Goal: Transaction & Acquisition: Purchase product/service

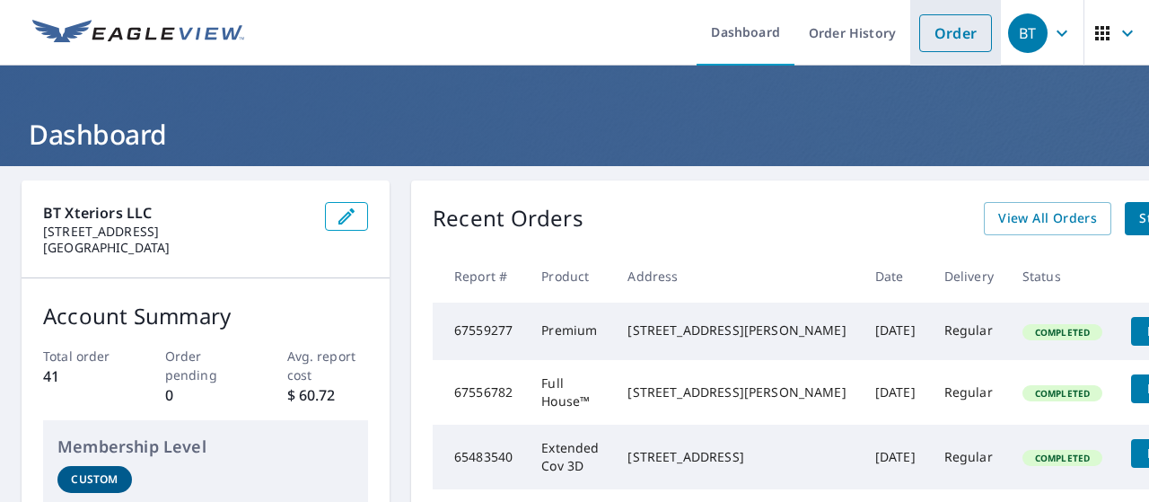
click at [928, 31] on link "Order" at bounding box center [955, 33] width 73 height 38
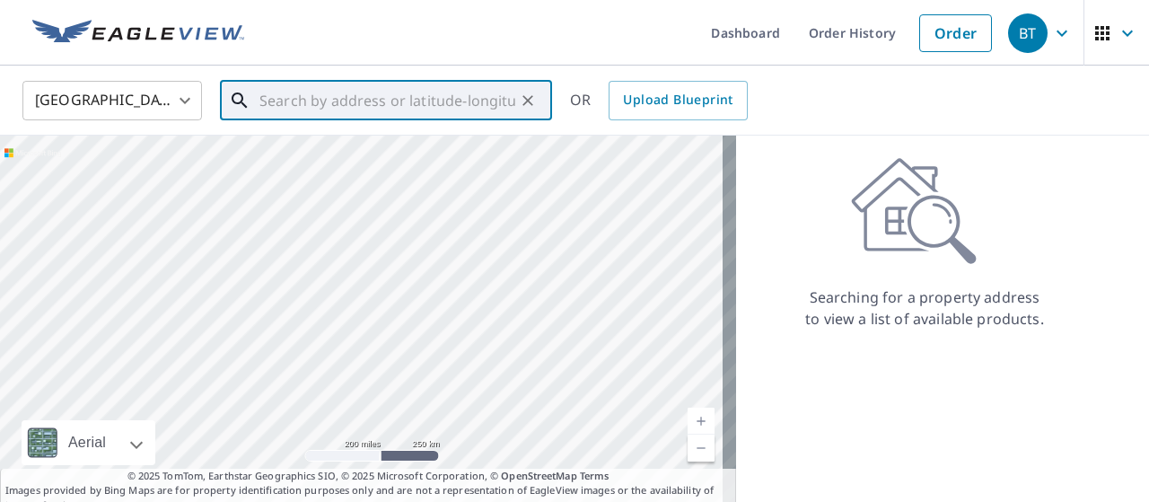
paste input "[STREET_ADDRESS][PERSON_NAME]"
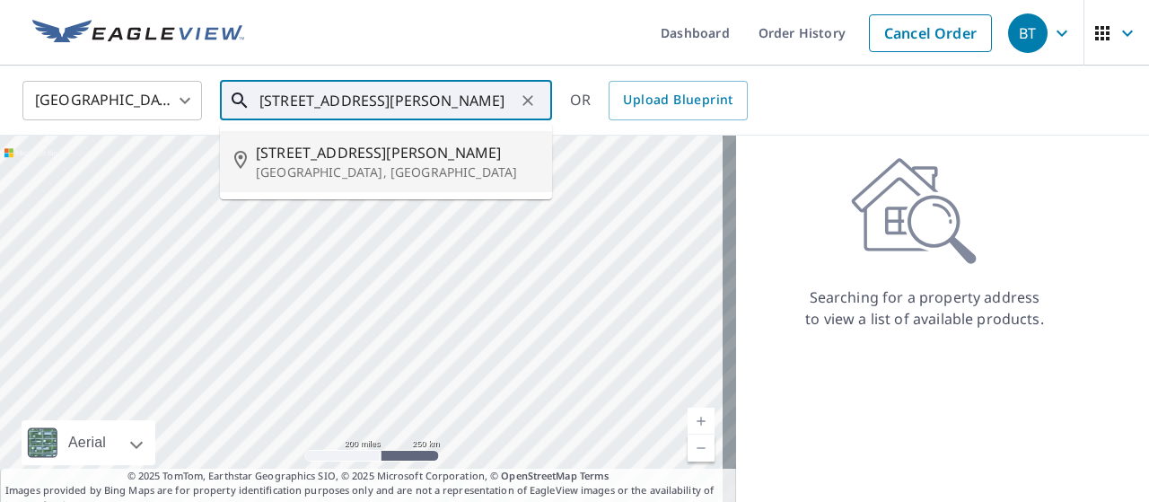
click at [341, 170] on p "[GEOGRAPHIC_DATA], [GEOGRAPHIC_DATA]" at bounding box center [397, 172] width 282 height 18
type input "[STREET_ADDRESS][PERSON_NAME]"
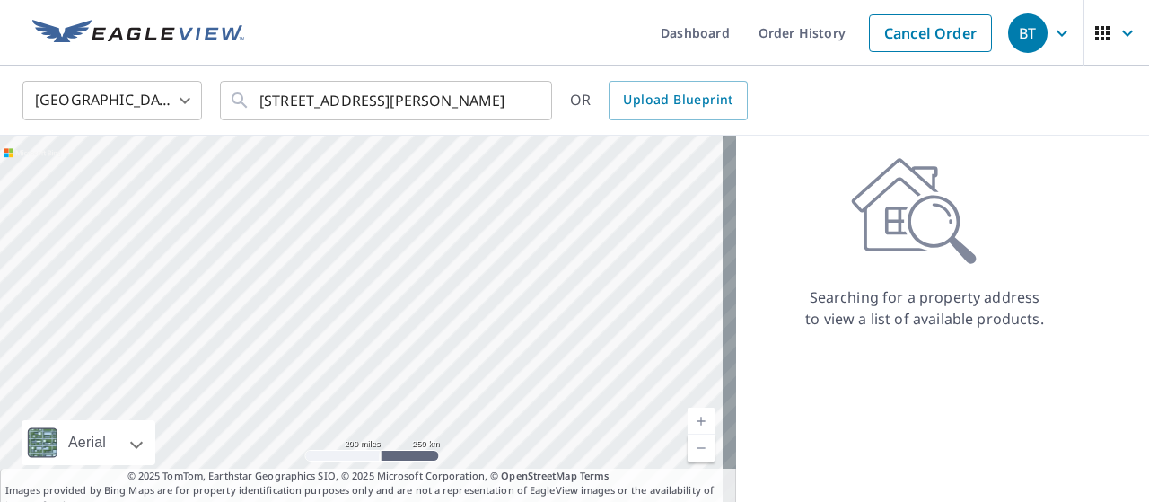
scroll to position [0, 0]
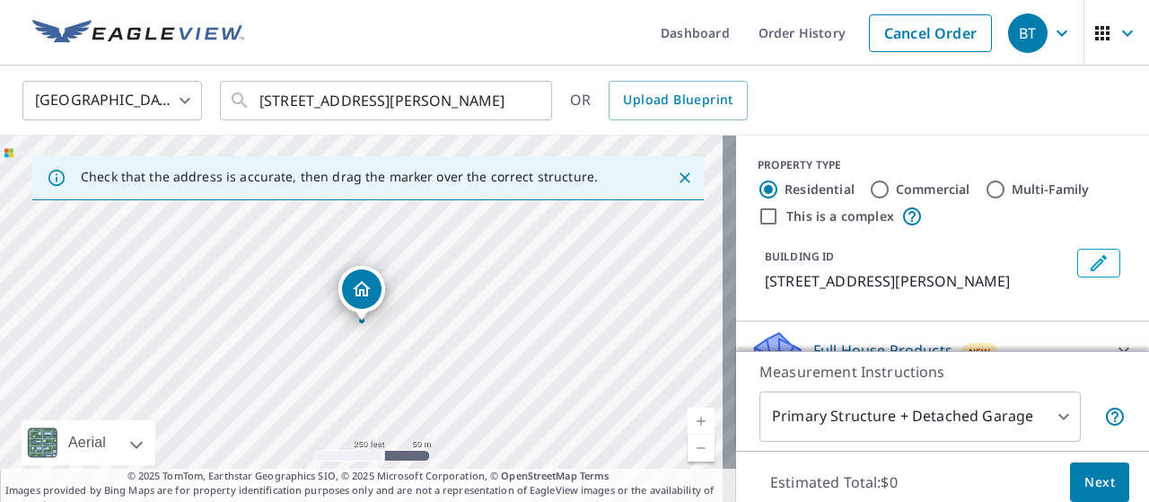
click at [869, 189] on input "Commercial" at bounding box center [880, 190] width 22 height 22
radio input "true"
type input "4"
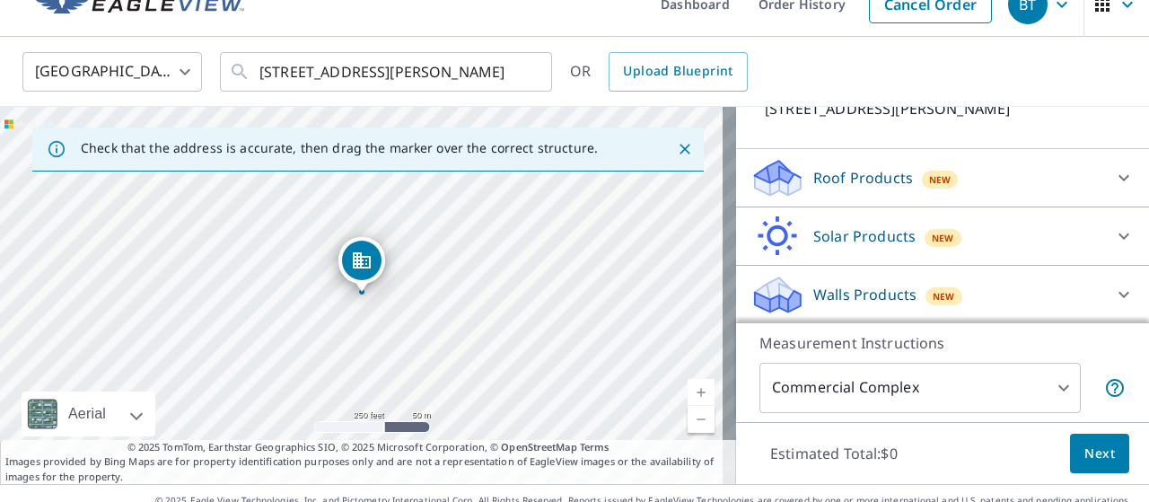
scroll to position [56, 0]
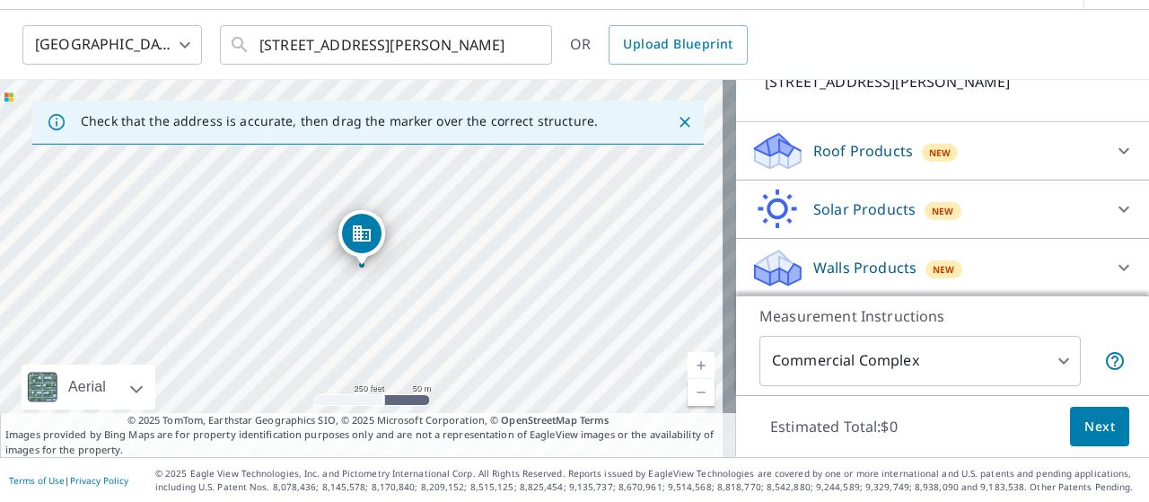
click at [960, 143] on div "Roof Products New" at bounding box center [927, 151] width 352 height 42
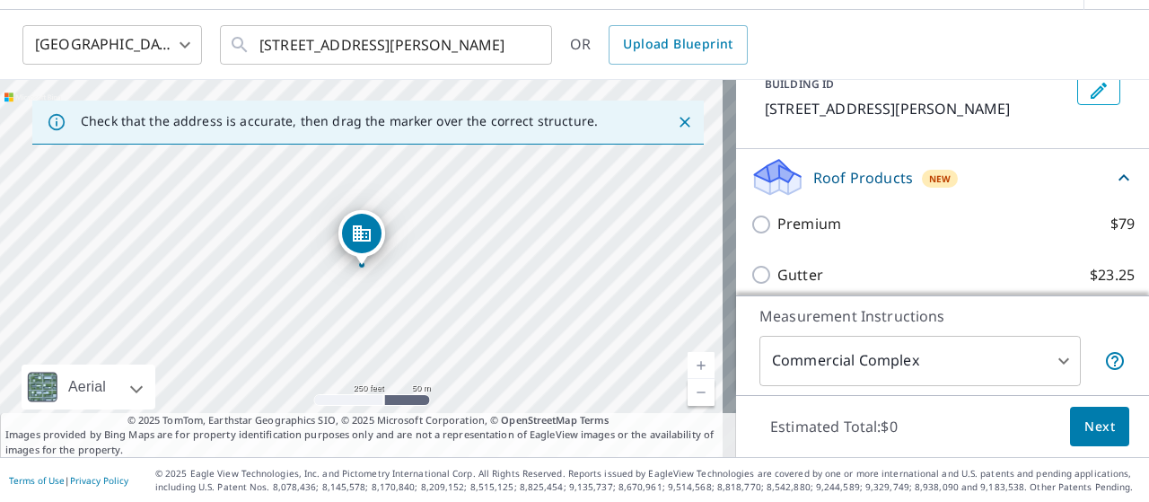
scroll to position [144, 0]
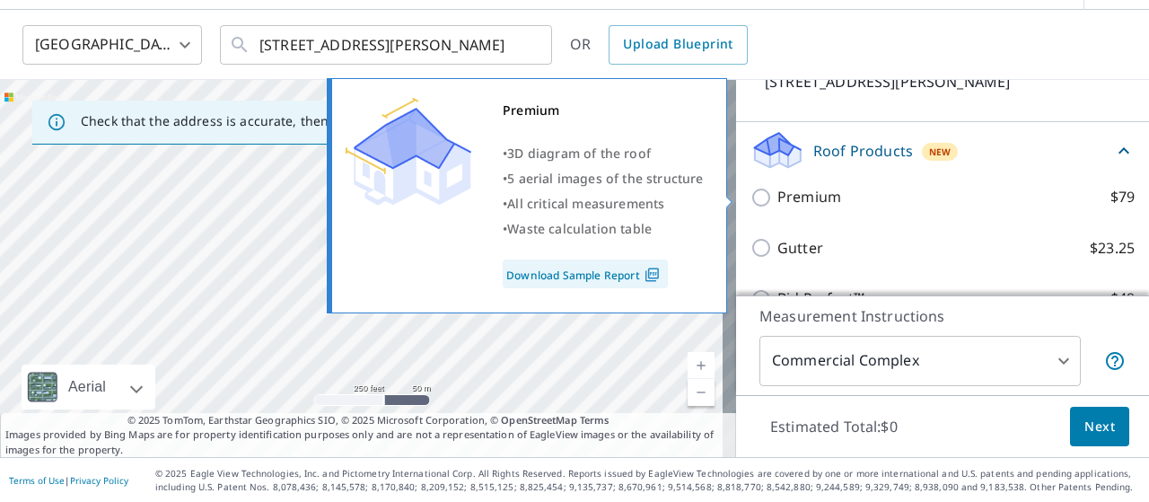
click at [751, 200] on input "Premium $79" at bounding box center [764, 198] width 27 height 22
checkbox input "true"
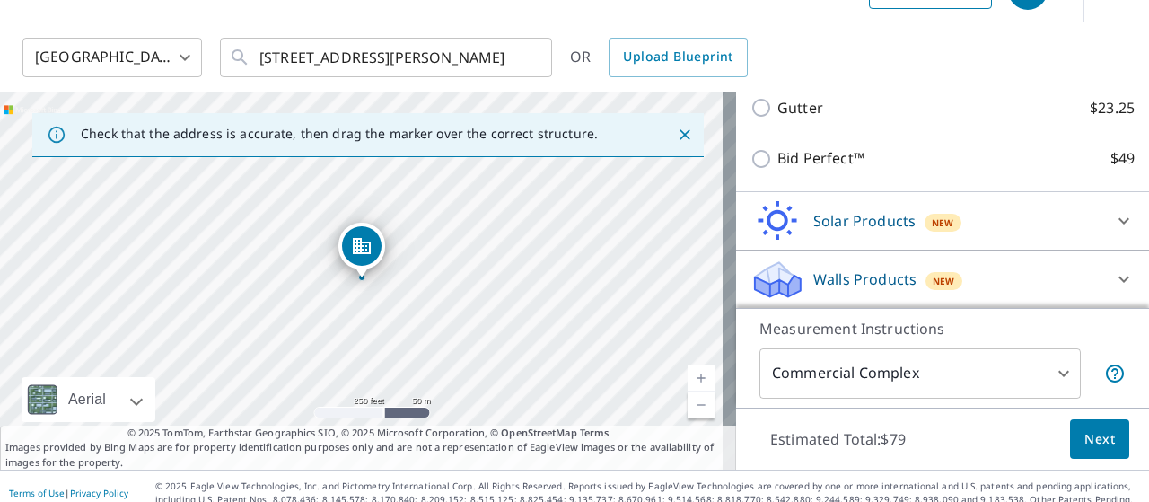
scroll to position [56, 0]
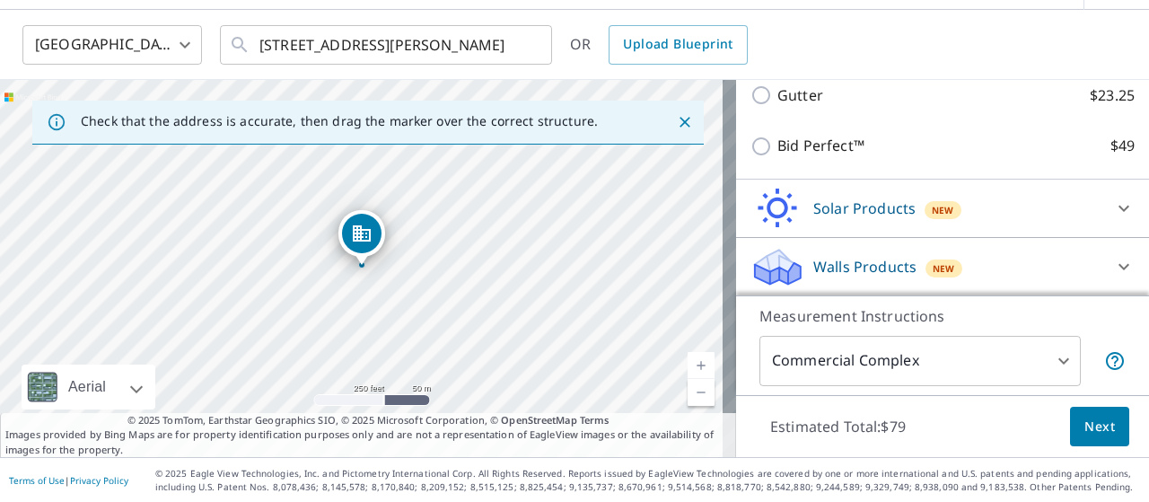
click at [1070, 416] on button "Next" at bounding box center [1099, 427] width 59 height 40
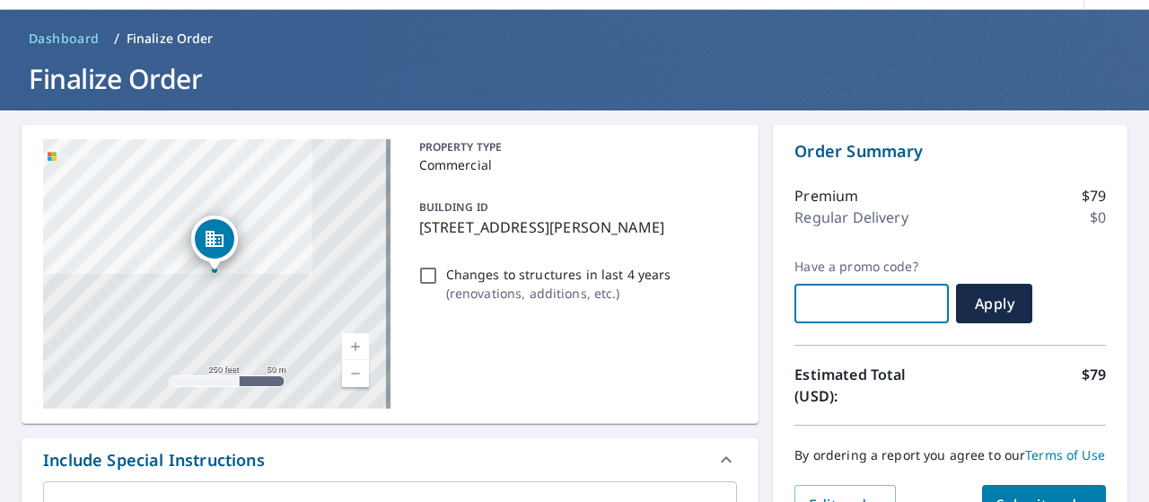
paste input "SWJR-5H726-JIMPK"
checkbox input "true"
type input "SWJR-5H726-JIMPK"
click at [990, 301] on span "Apply" at bounding box center [995, 304] width 48 height 20
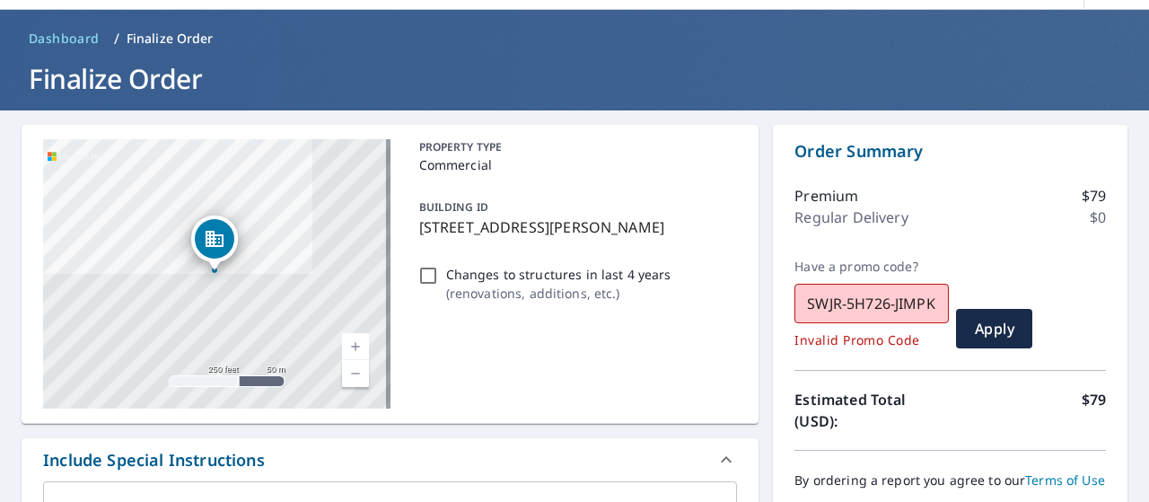
click at [836, 310] on input "SWJR-5H726-JIMPK" at bounding box center [872, 303] width 154 height 50
click at [833, 308] on input "SWJR-5H726-JIMPK" at bounding box center [872, 303] width 154 height 50
paste input "C6L13-RNS2N"
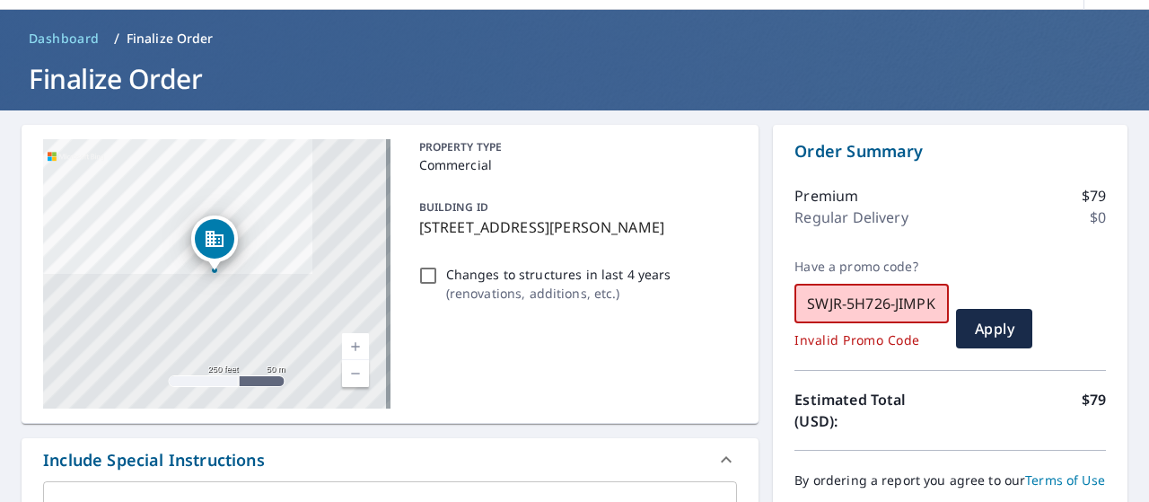
checkbox input "true"
type input "SWJR-C6L13-RNS2N"
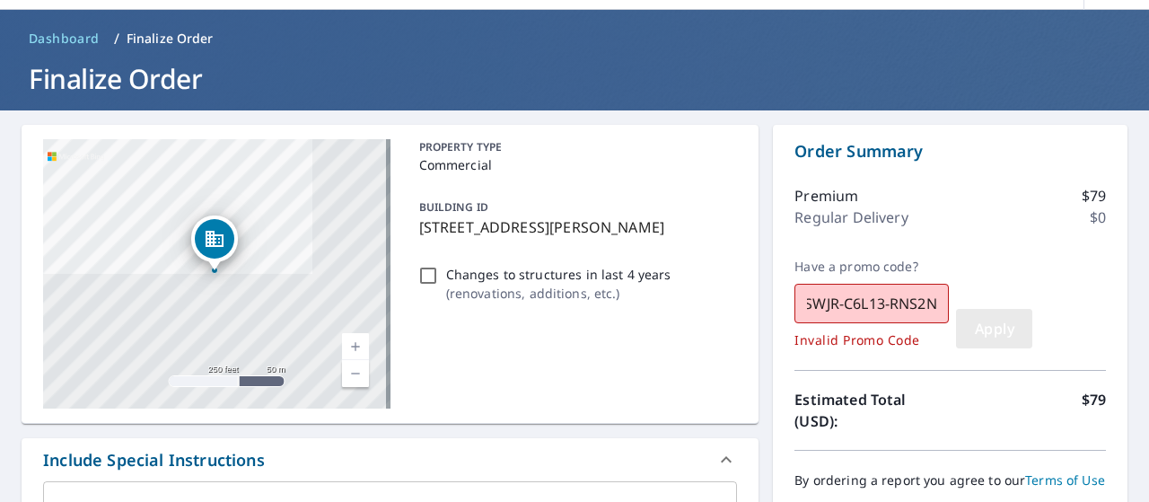
click at [972, 321] on span "Apply" at bounding box center [995, 329] width 48 height 20
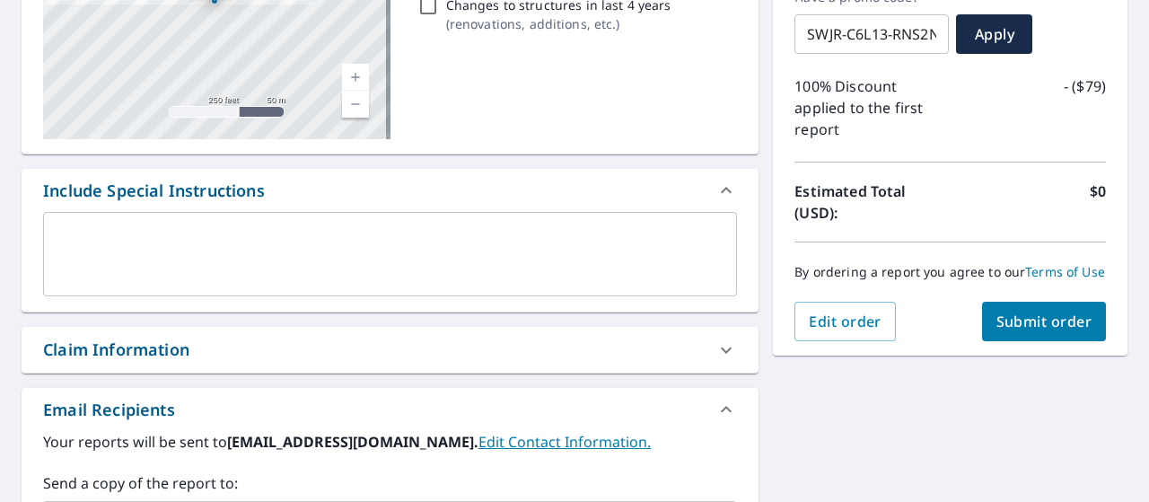
scroll to position [235, 0]
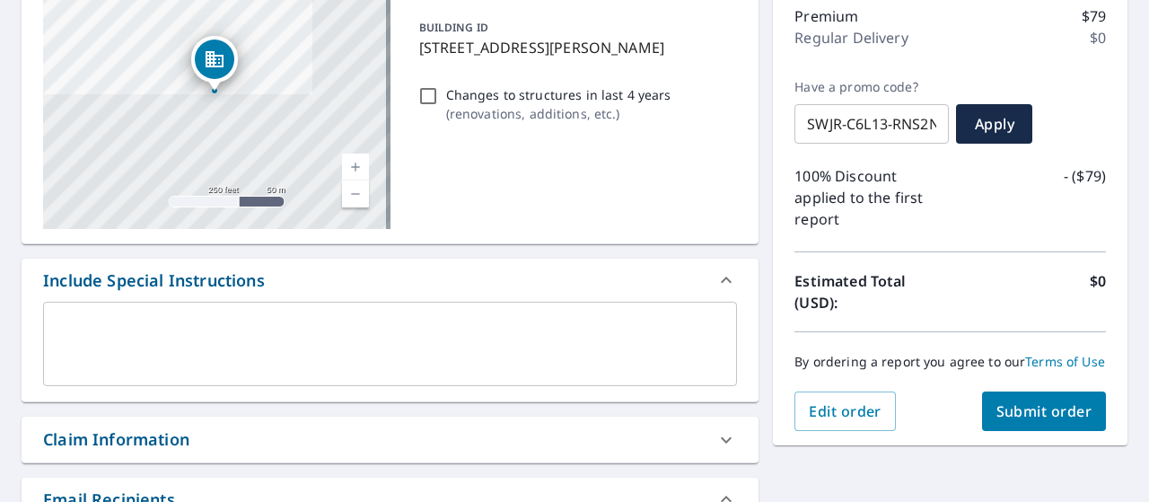
click at [1040, 416] on span "Submit order" at bounding box center [1045, 411] width 96 height 20
checkbox input "true"
